Goal: Task Accomplishment & Management: Use online tool/utility

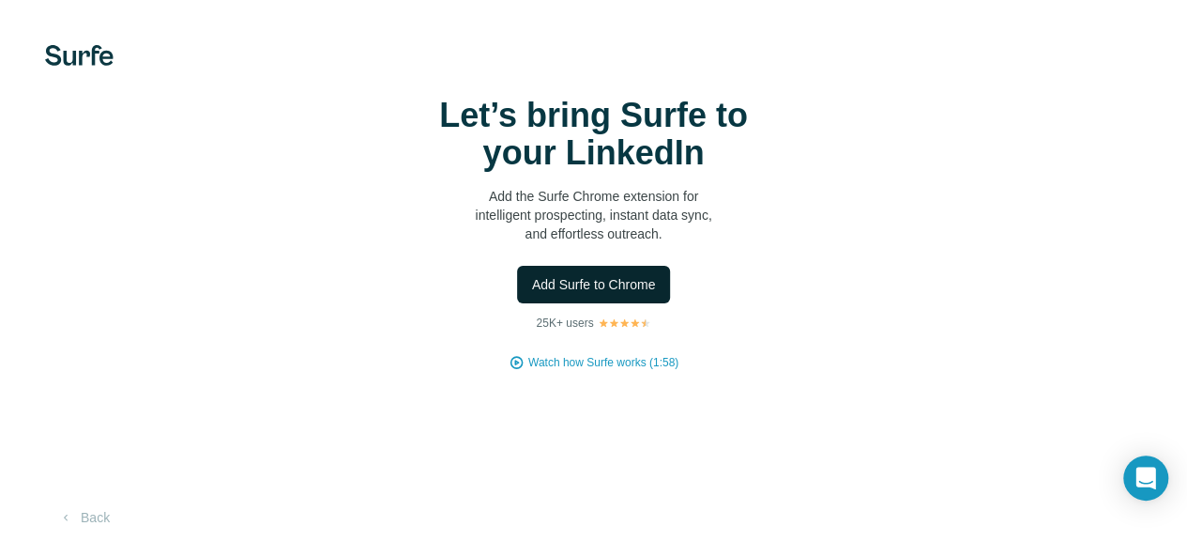
click at [305, 305] on div "Let’s bring Surfe to your LinkedIn Add the Surfe Chrome extension for intellige…" at bounding box center [594, 234] width 1112 height 274
click at [532, 294] on span "Add Surfe to Chrome" at bounding box center [594, 284] width 124 height 19
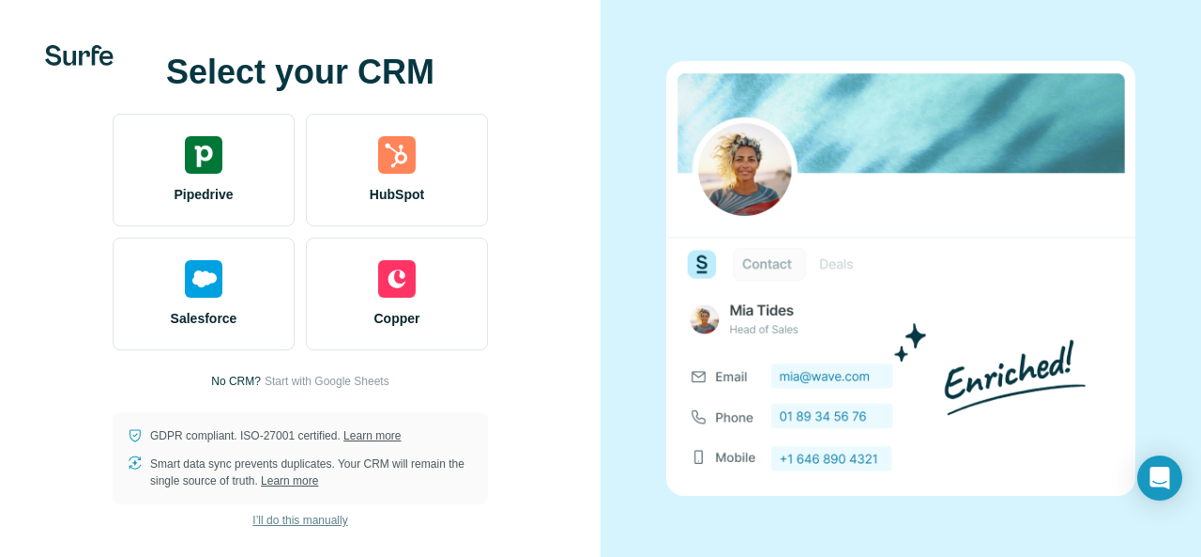
click at [300, 521] on span "I’ll do this manually" at bounding box center [300, 520] width 95 height 17
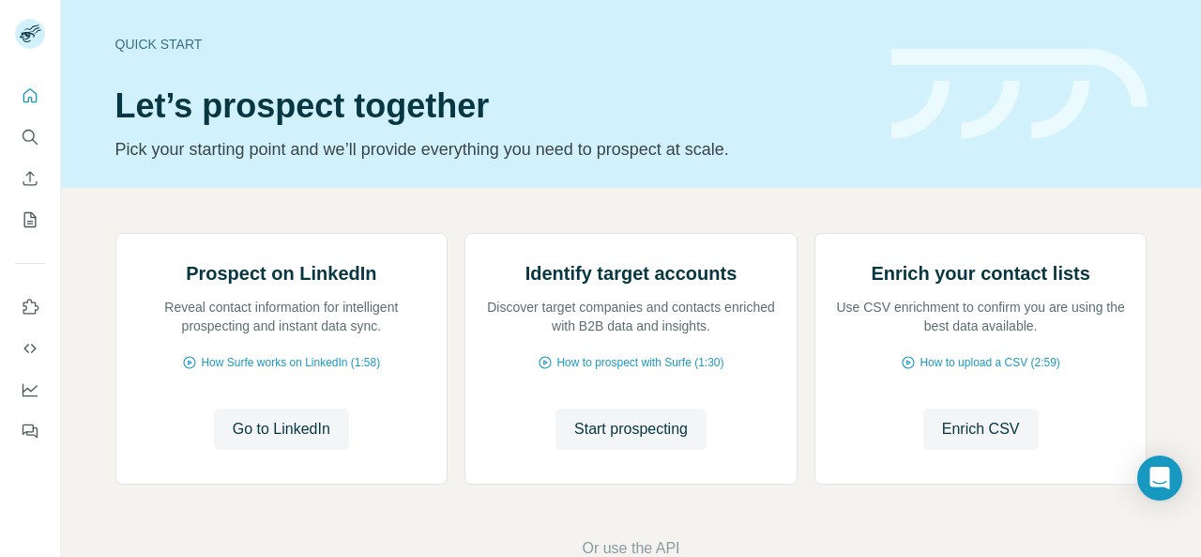
scroll to position [233, 0]
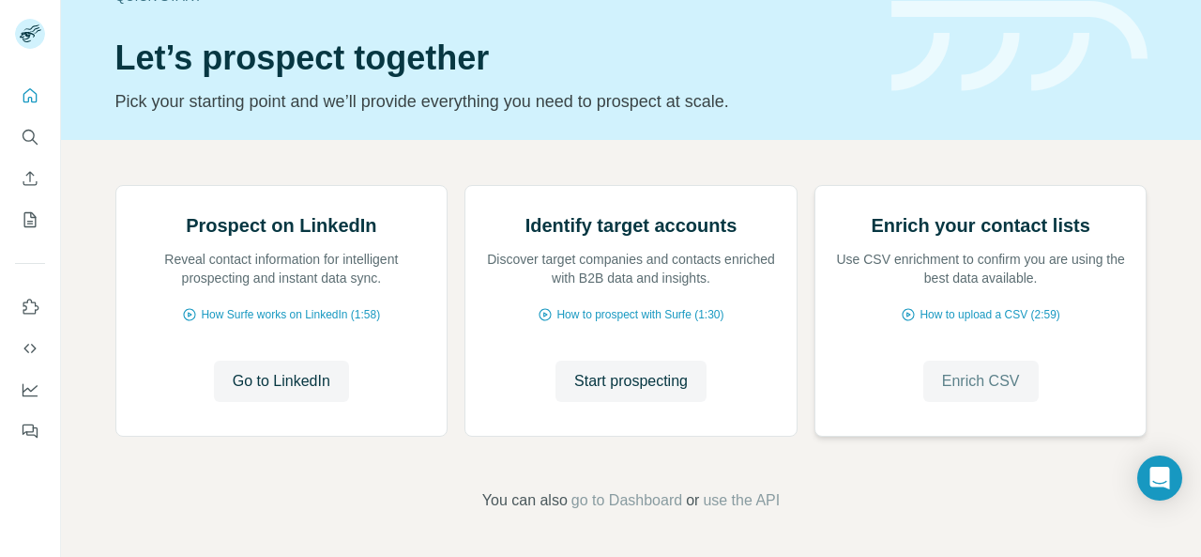
click at [969, 390] on span "Enrich CSV" at bounding box center [981, 381] width 78 height 23
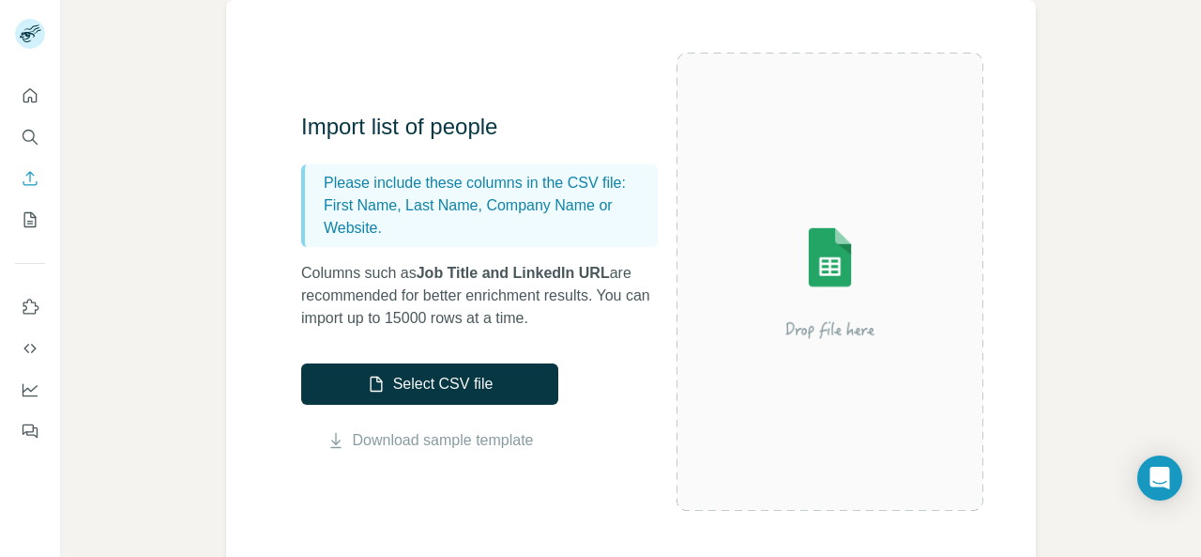
scroll to position [167, 0]
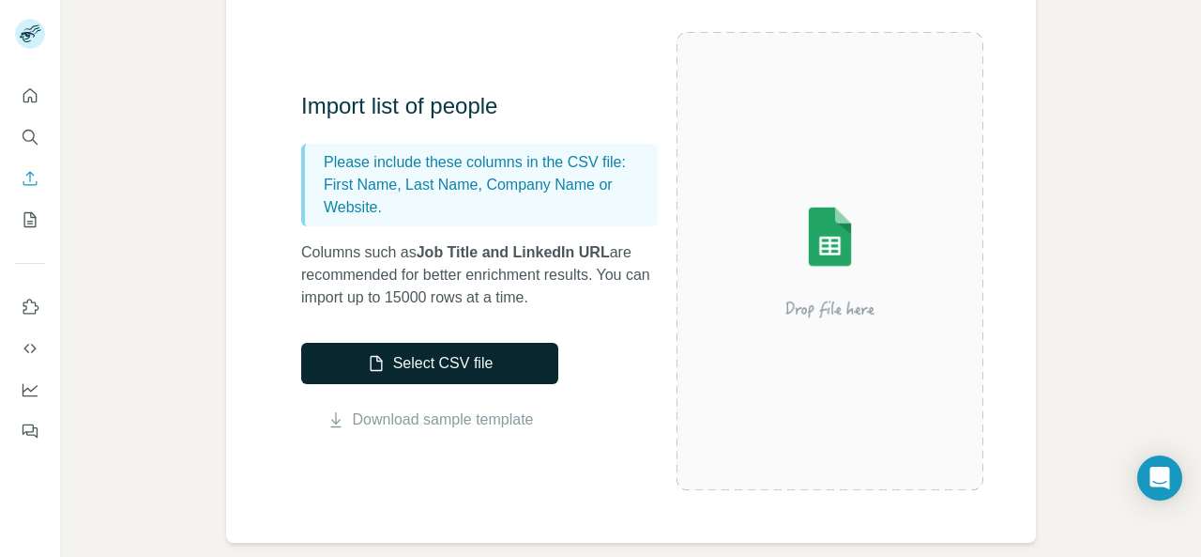
click at [475, 368] on button "Select CSV file" at bounding box center [429, 363] width 257 height 41
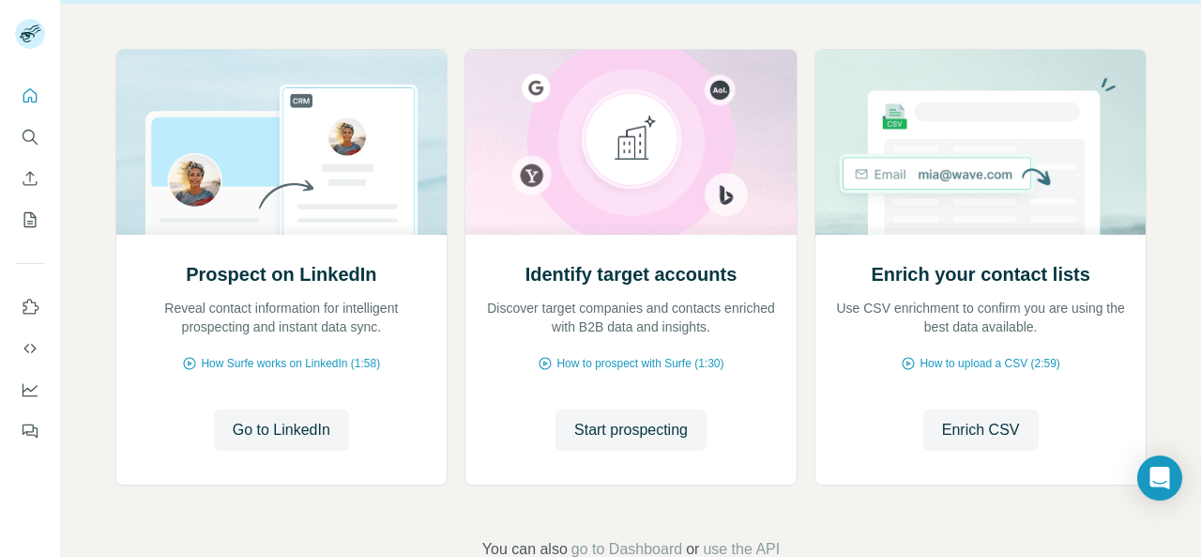
scroll to position [233, 0]
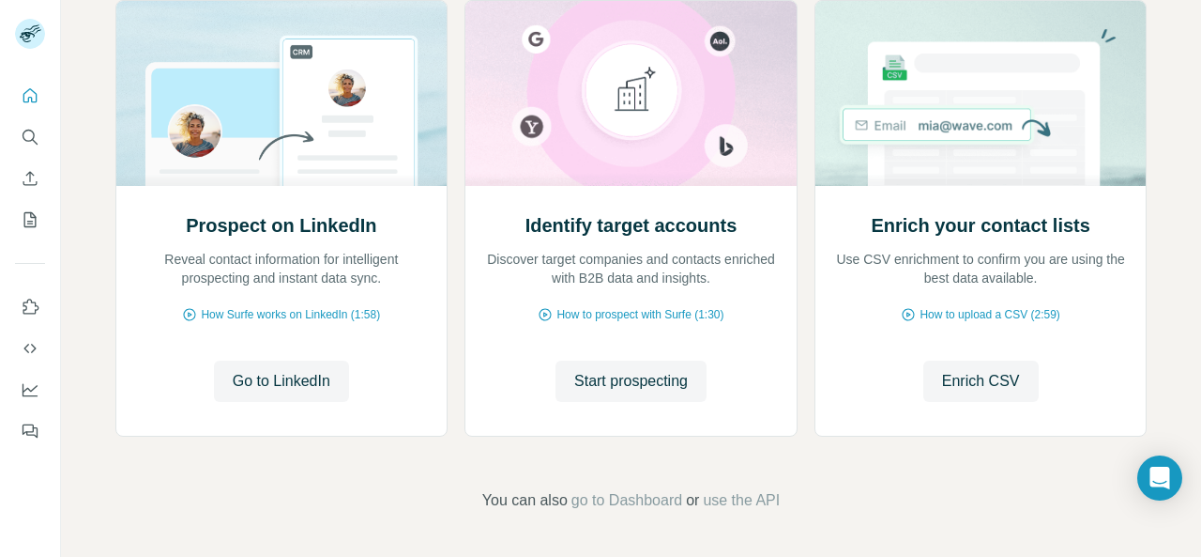
click at [7, 87] on div at bounding box center [30, 258] width 60 height 380
